Goal: Communication & Community: Answer question/provide support

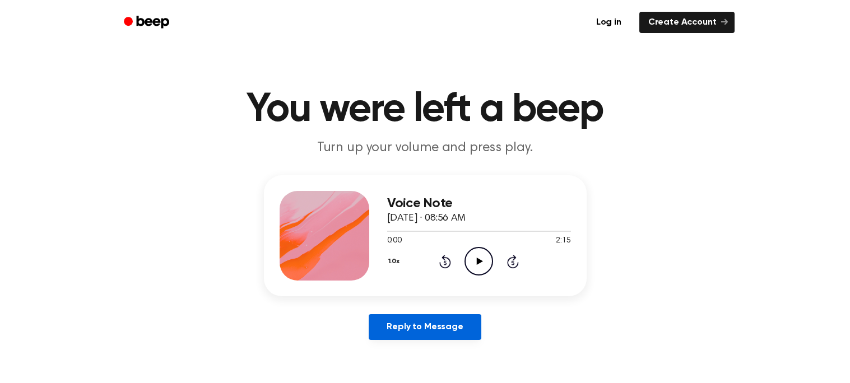
click at [417, 334] on link "Reply to Message" at bounding box center [425, 327] width 112 height 26
click at [479, 260] on icon at bounding box center [480, 261] width 6 height 7
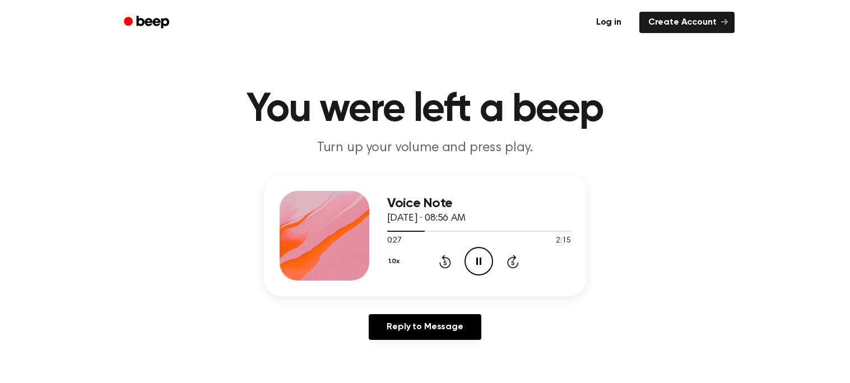
click at [462, 262] on div "1.0x Rewind 5 seconds Pause Audio Skip 5 seconds" at bounding box center [479, 261] width 184 height 29
